Goal: Register for event/course

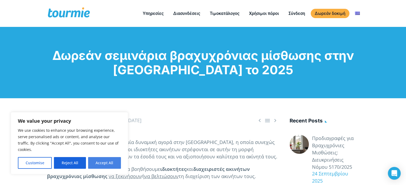
click at [120, 161] on button "Accept All" at bounding box center [104, 163] width 33 height 12
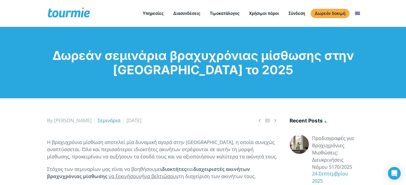
checkbox input "true"
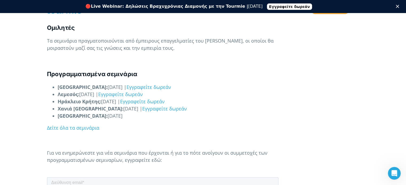
scroll to position [477, 0]
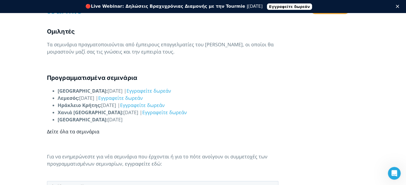
click at [78, 133] on link "Δείτε όλα τα σεμινάρια" at bounding box center [73, 132] width 52 height 6
